Goal: Information Seeking & Learning: Learn about a topic

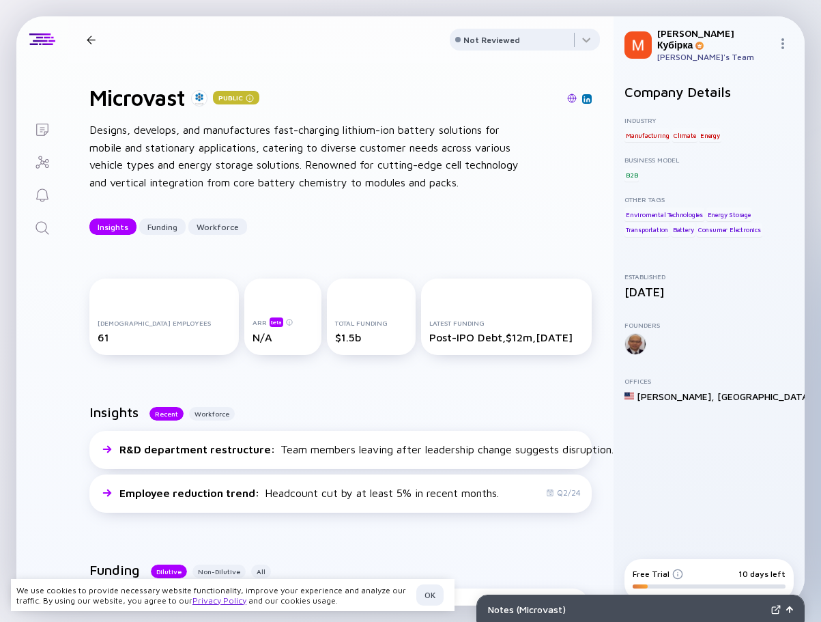
click at [140, 322] on div "[DEMOGRAPHIC_DATA] Employees" at bounding box center [164, 323] width 133 height 8
copy div "Employees"
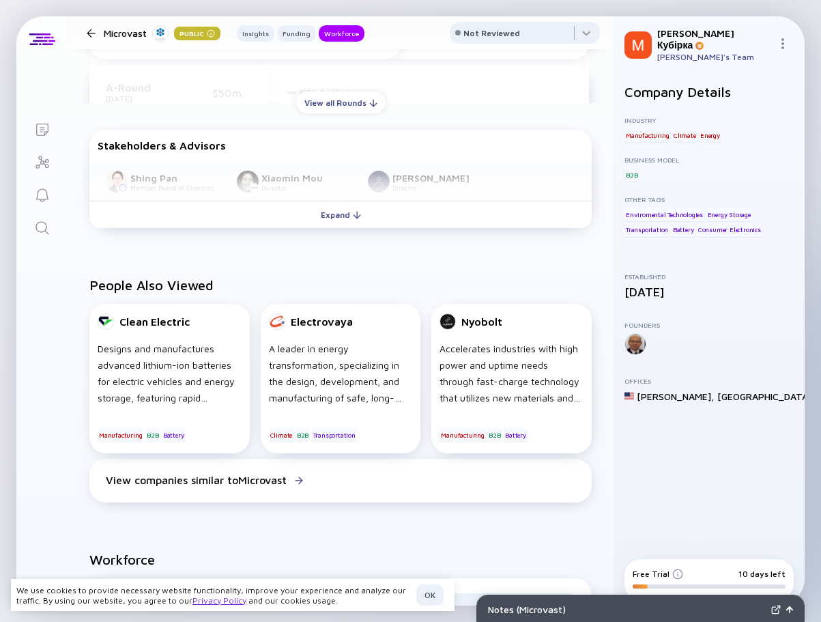
scroll to position [682, 0]
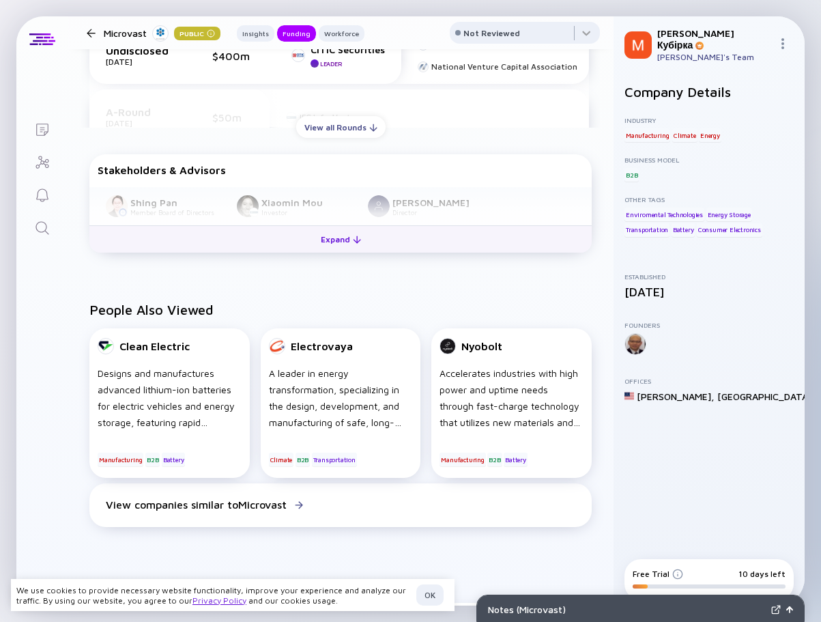
click at [331, 246] on div "Expand" at bounding box center [341, 239] width 57 height 21
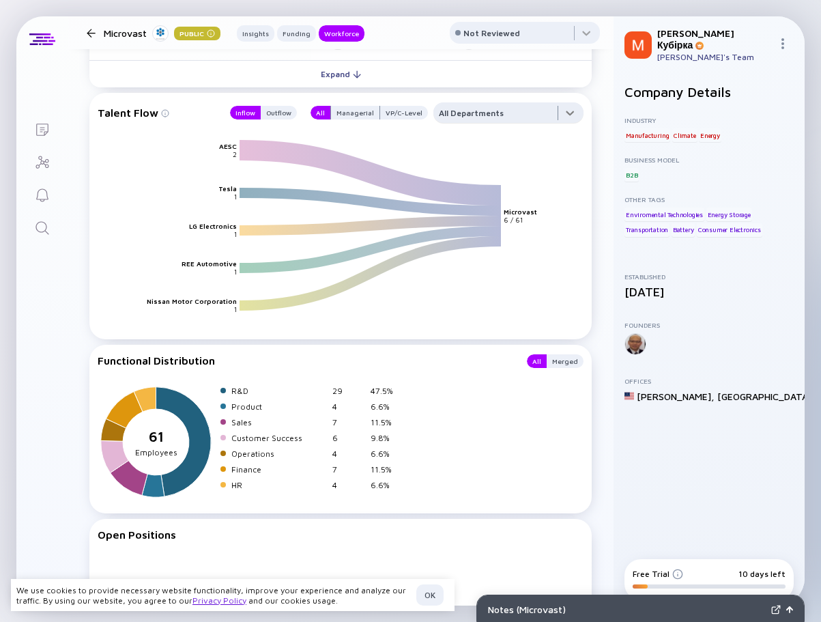
scroll to position [0, 0]
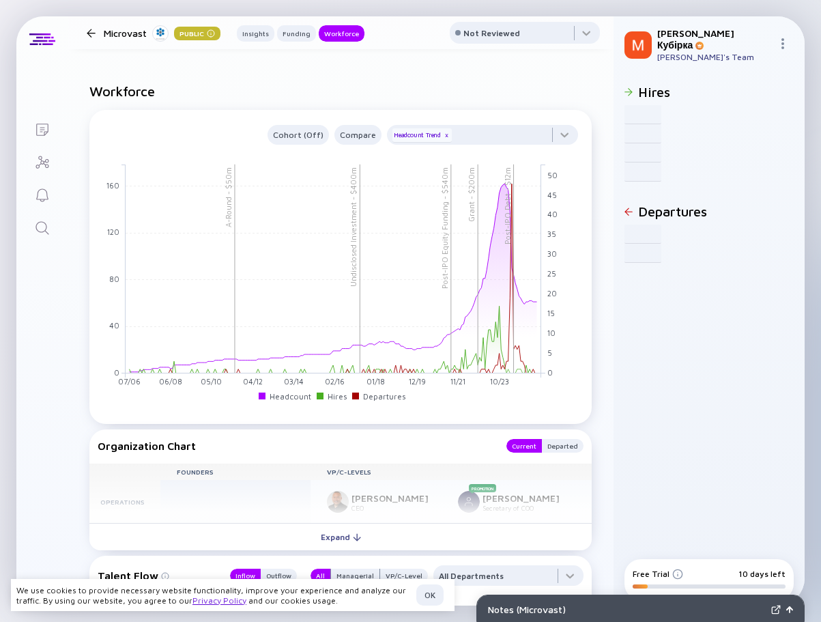
scroll to position [1038, 0]
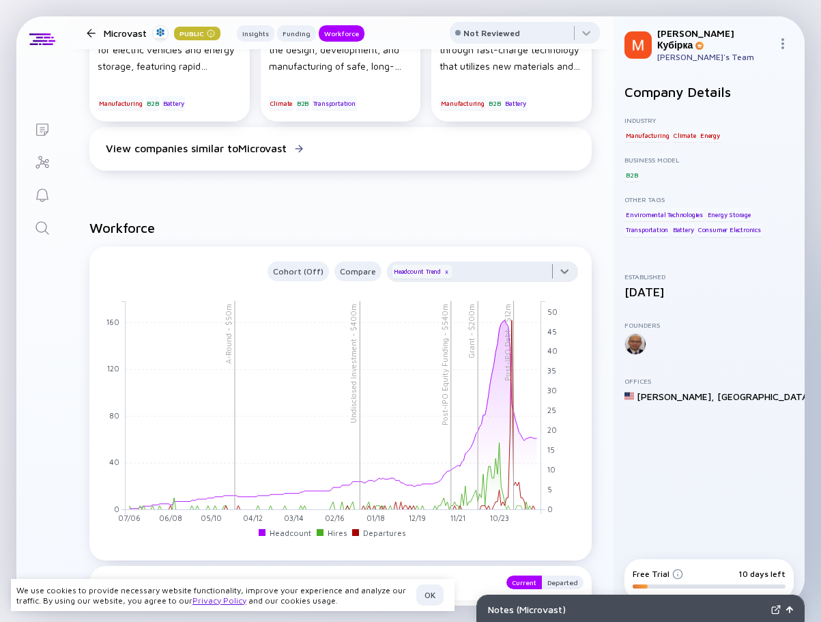
click at [555, 270] on div at bounding box center [482, 274] width 191 height 27
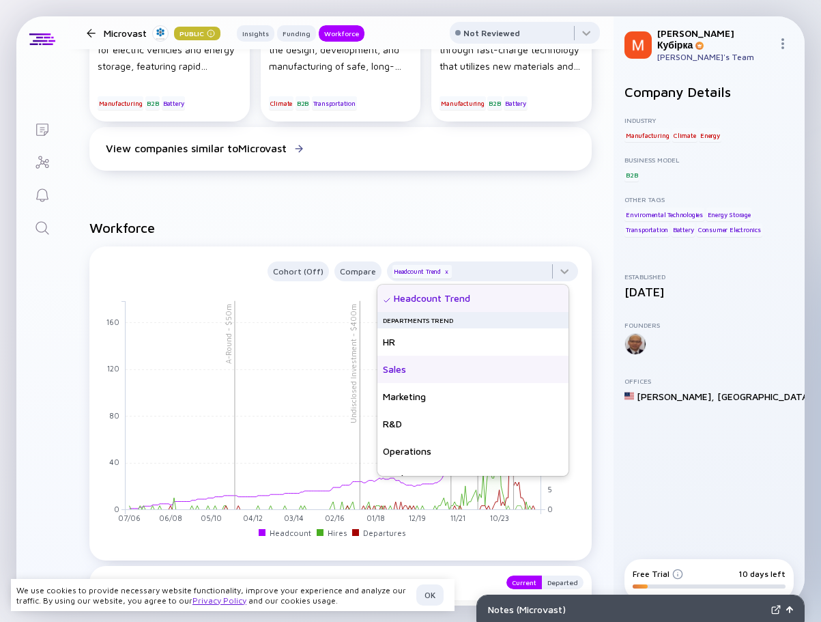
scroll to position [98, 0]
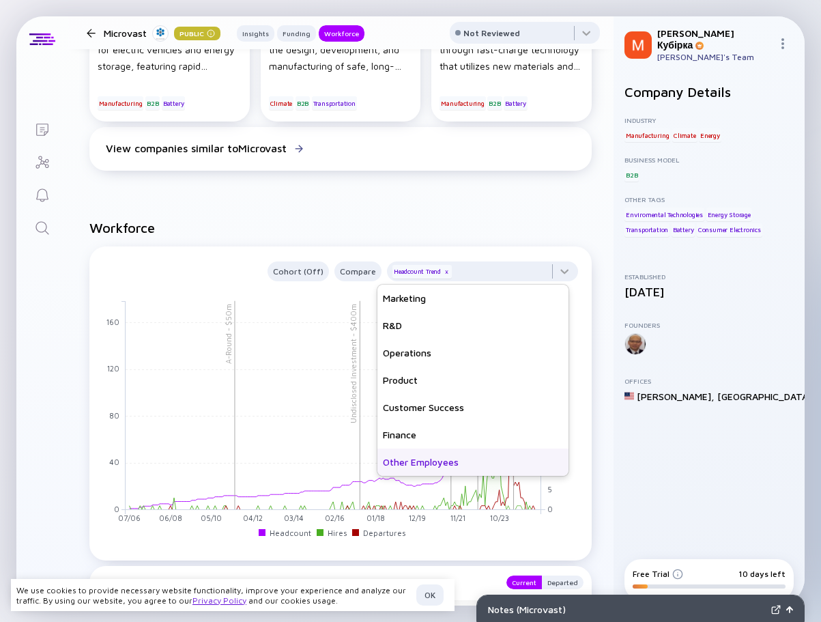
click at [422, 463] on div "Other Employees" at bounding box center [472, 461] width 191 height 27
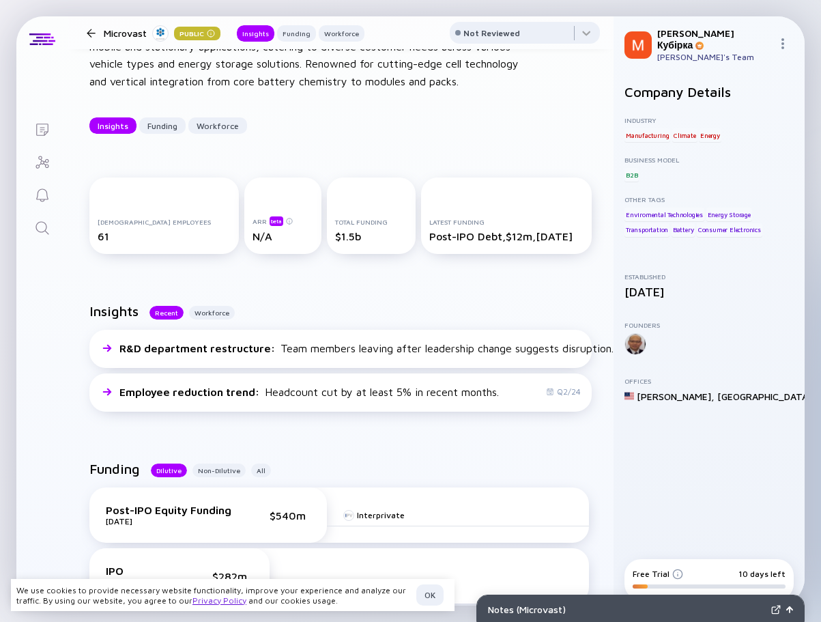
scroll to position [83, 0]
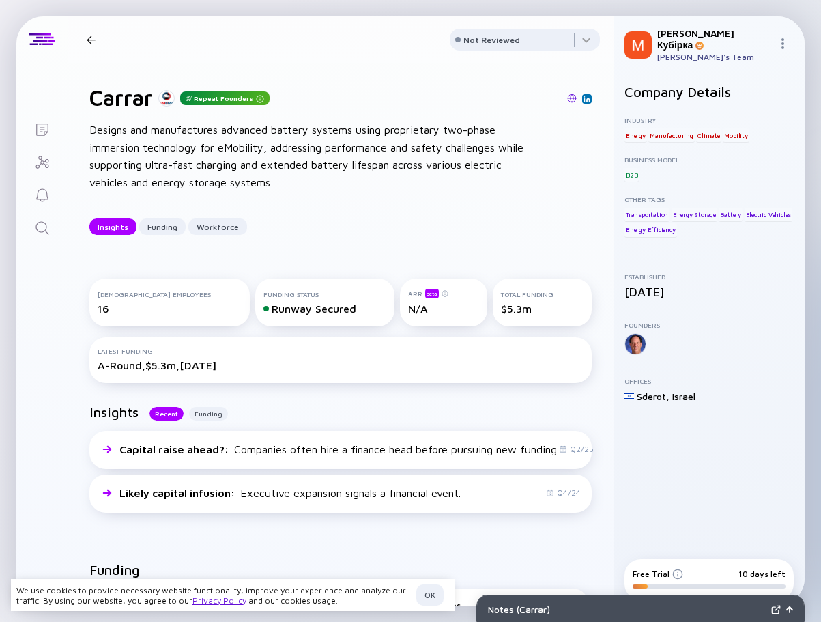
click at [102, 306] on div "16" at bounding box center [170, 308] width 144 height 12
copy div "16"
